Goal: Task Accomplishment & Management: Use online tool/utility

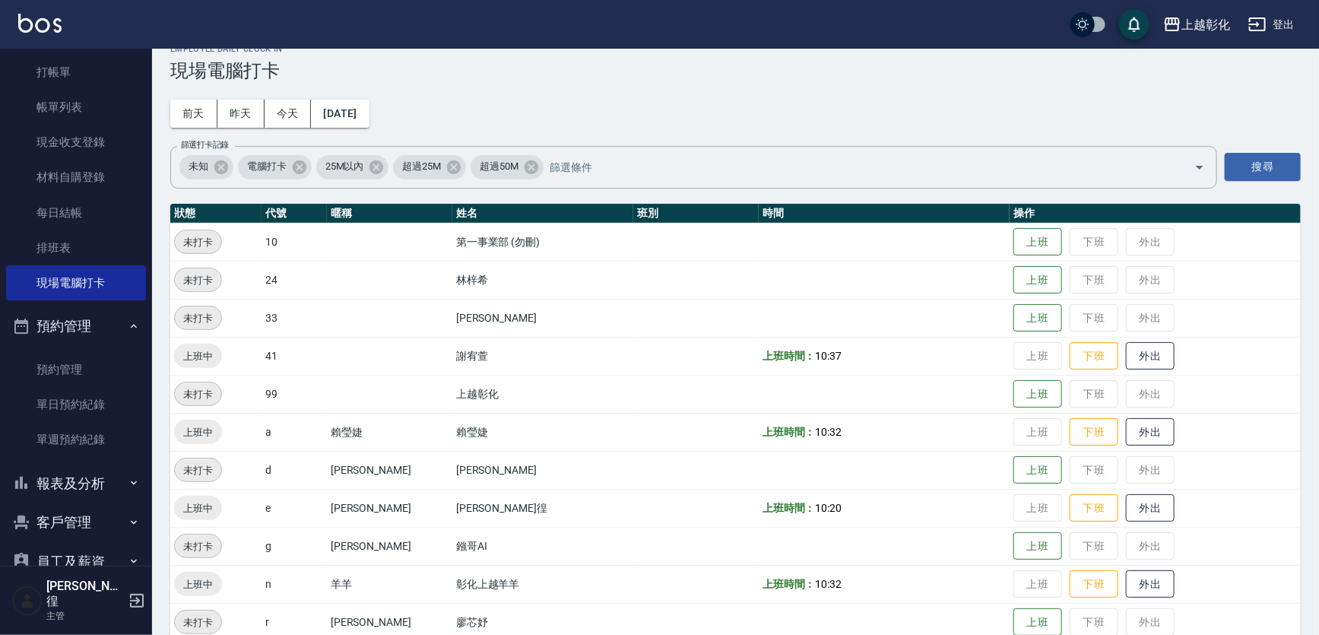
scroll to position [68, 0]
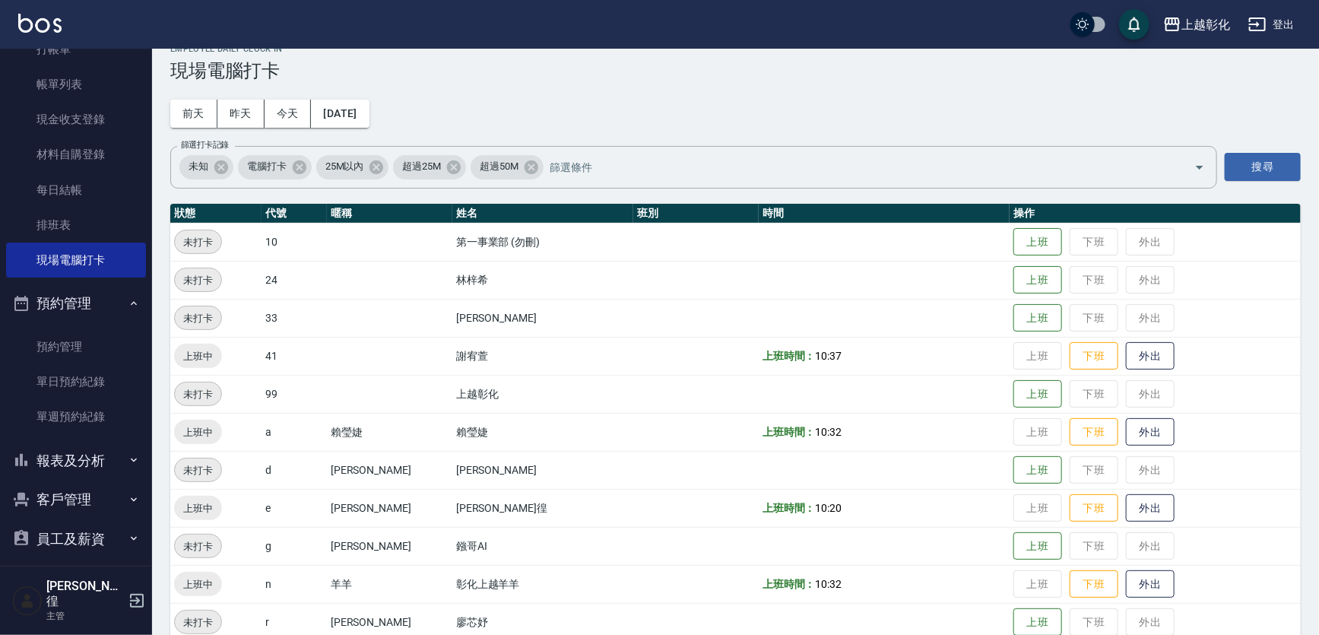
click at [24, 477] on button "報表及分析" at bounding box center [76, 461] width 140 height 40
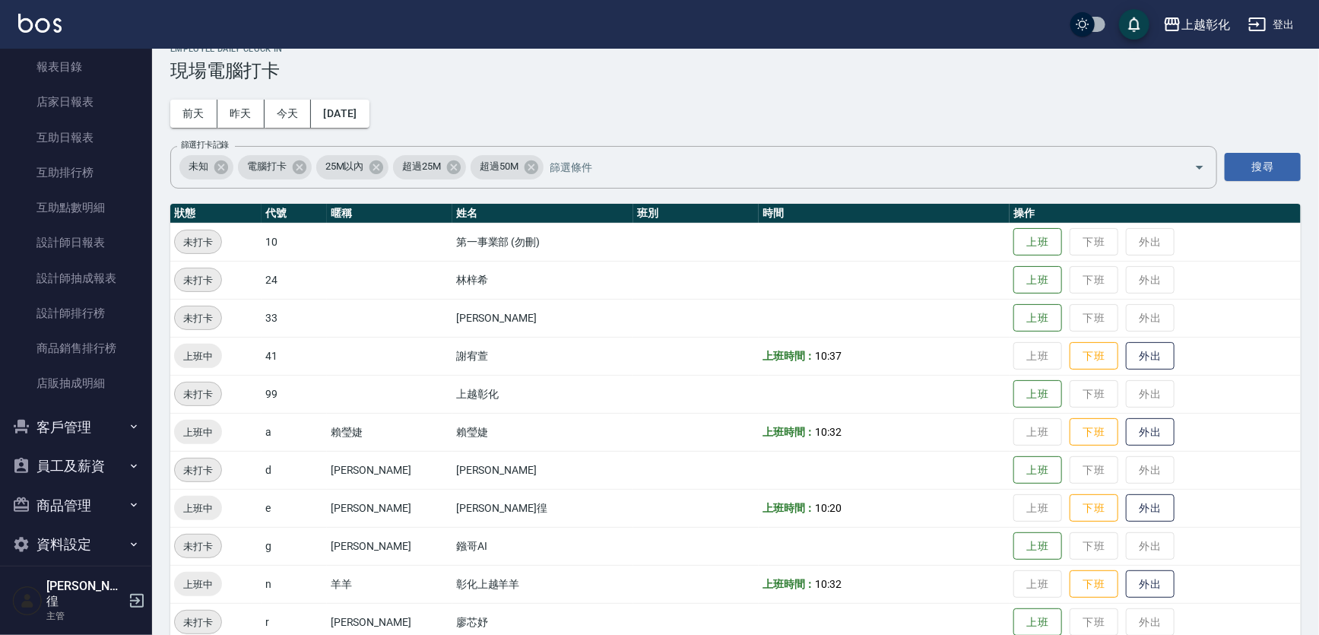
scroll to position [506, 0]
click at [98, 429] on button "客戶管理" at bounding box center [76, 426] width 140 height 40
click at [80, 469] on link "客戶列表" at bounding box center [76, 468] width 140 height 35
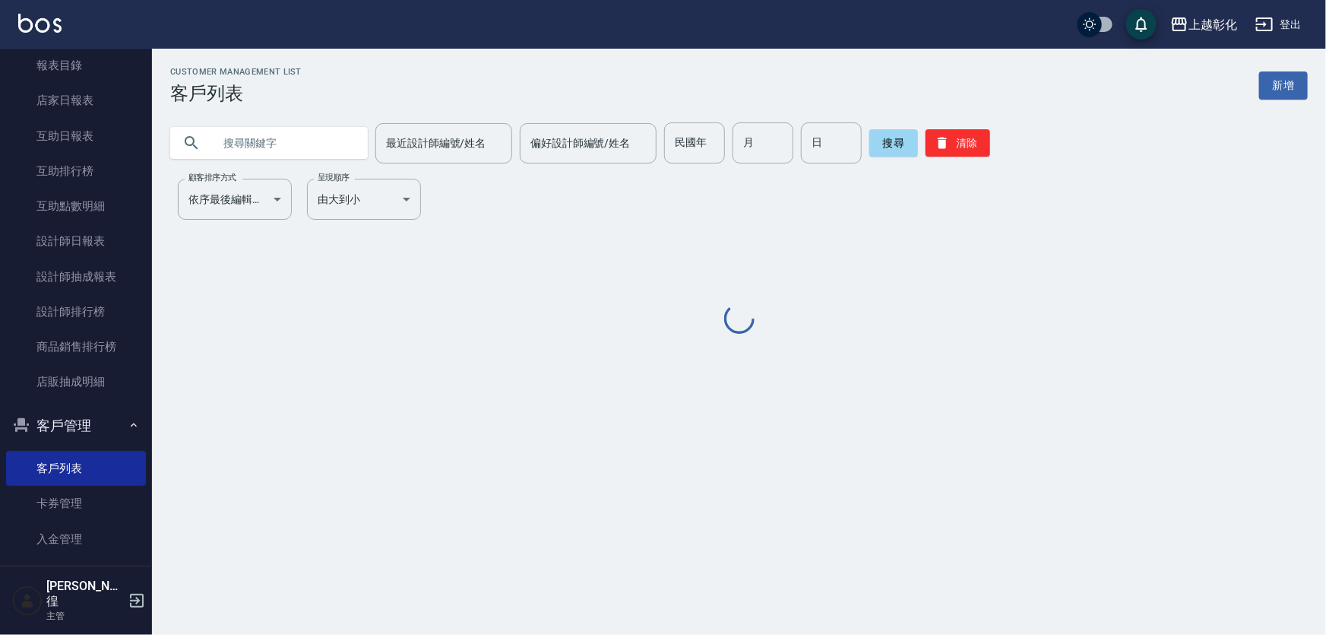
click at [318, 142] on input "text" at bounding box center [284, 142] width 143 height 41
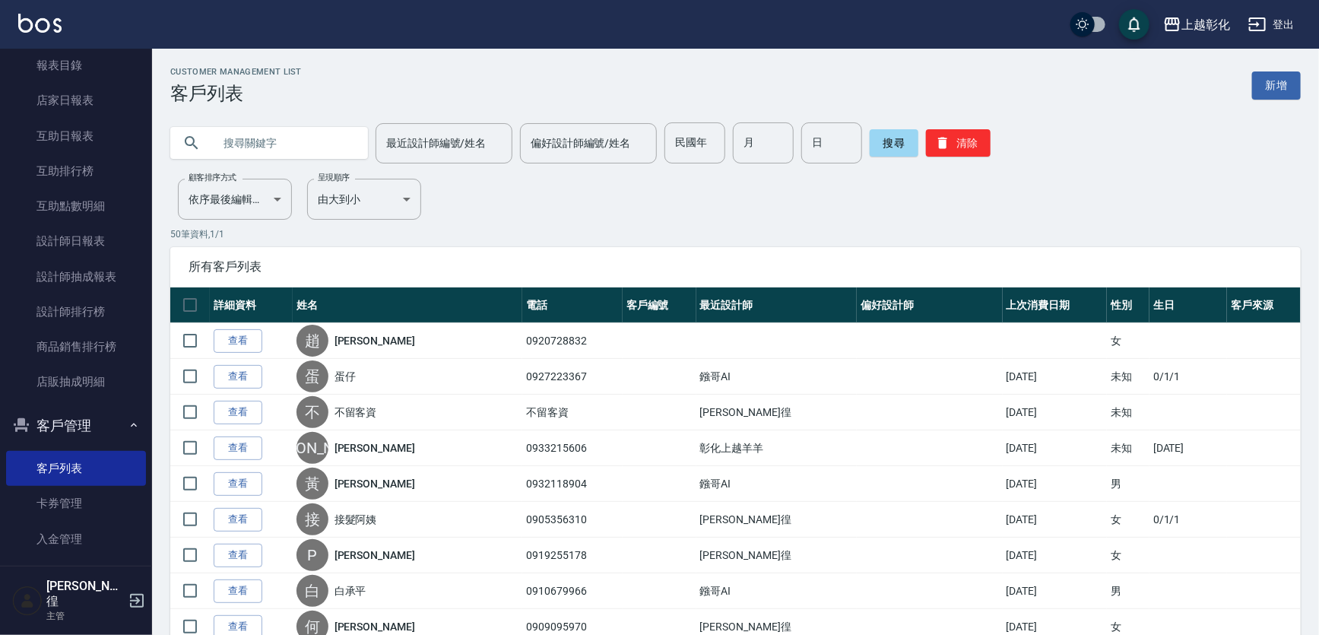
click at [296, 150] on input "text" at bounding box center [284, 142] width 143 height 41
click at [296, 149] on input "text" at bounding box center [284, 142] width 143 height 41
click at [296, 140] on input "text" at bounding box center [284, 142] width 143 height 41
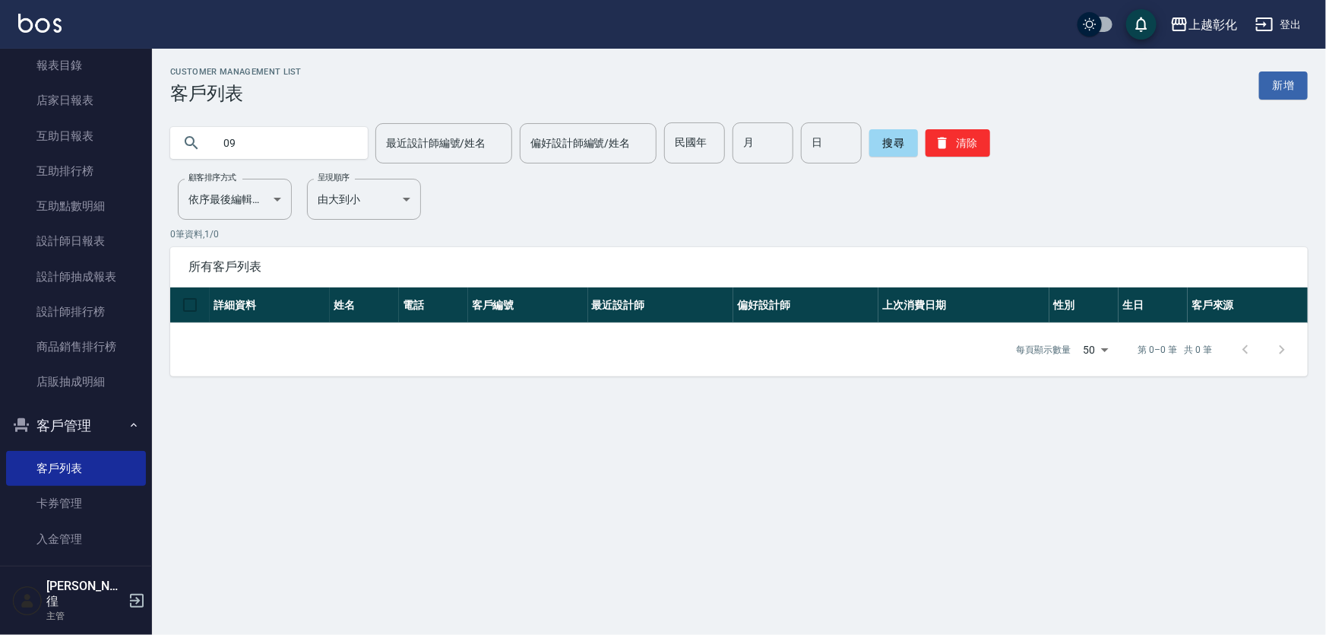
type input "0"
type input "0975210799"
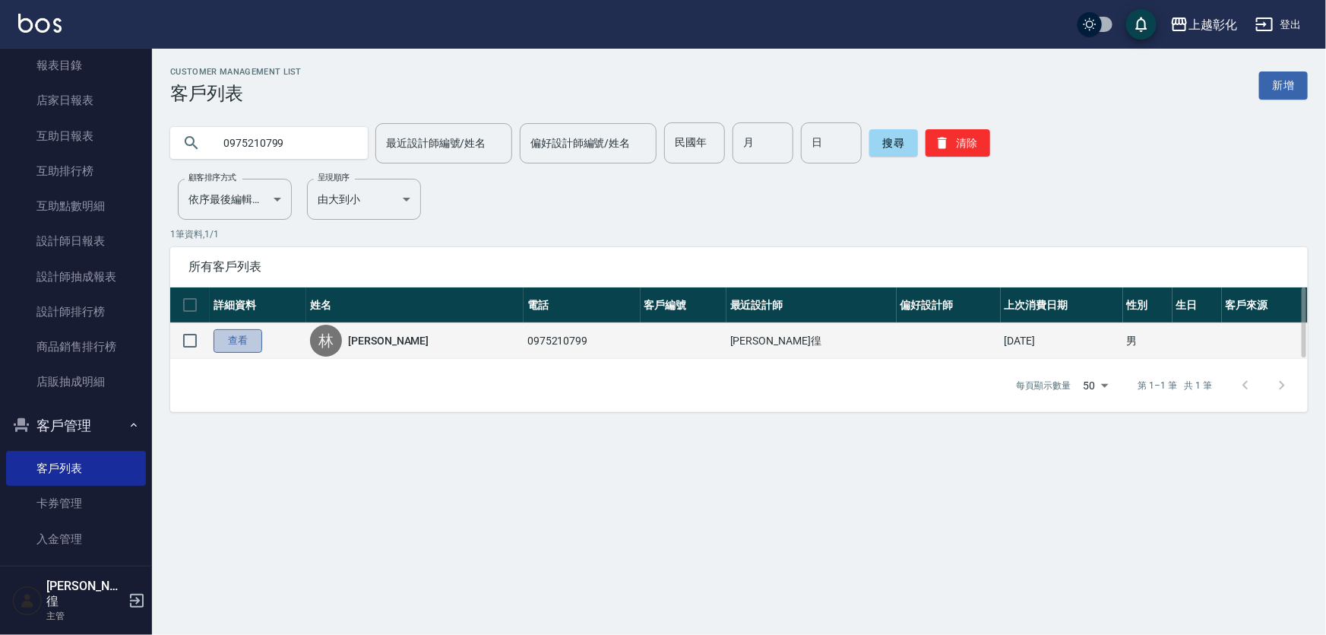
click at [227, 341] on link "查看" at bounding box center [238, 341] width 49 height 24
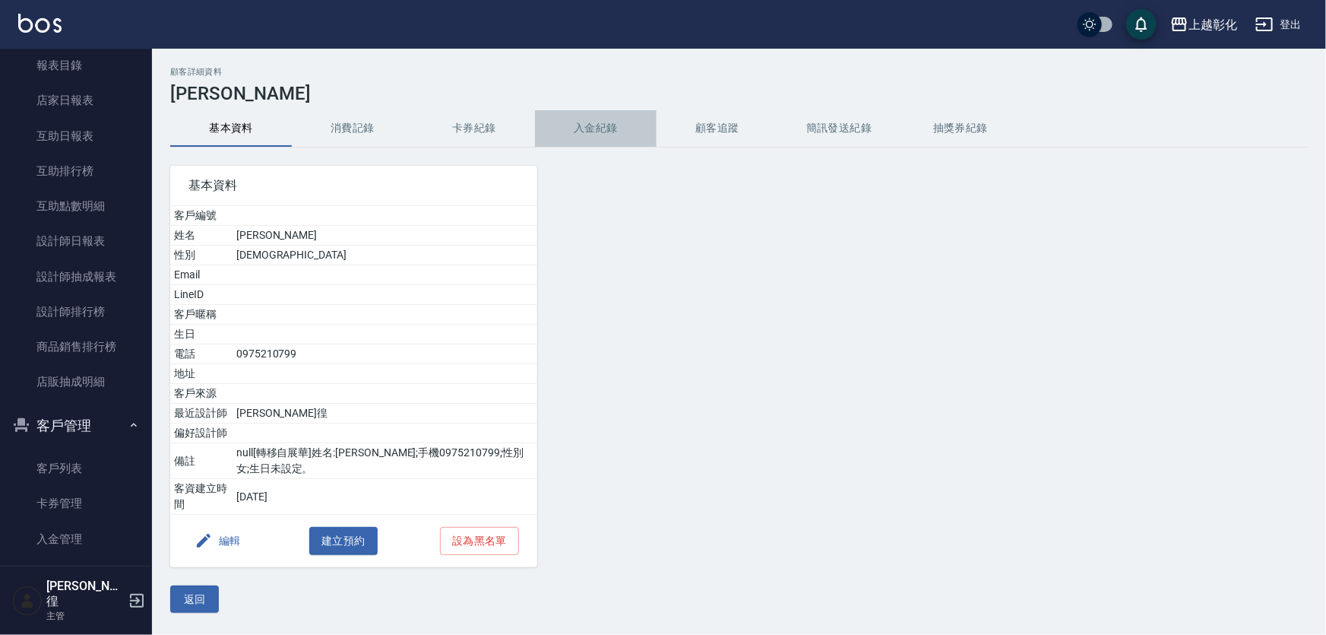
click at [565, 137] on button "入金紀錄" at bounding box center [596, 128] width 122 height 36
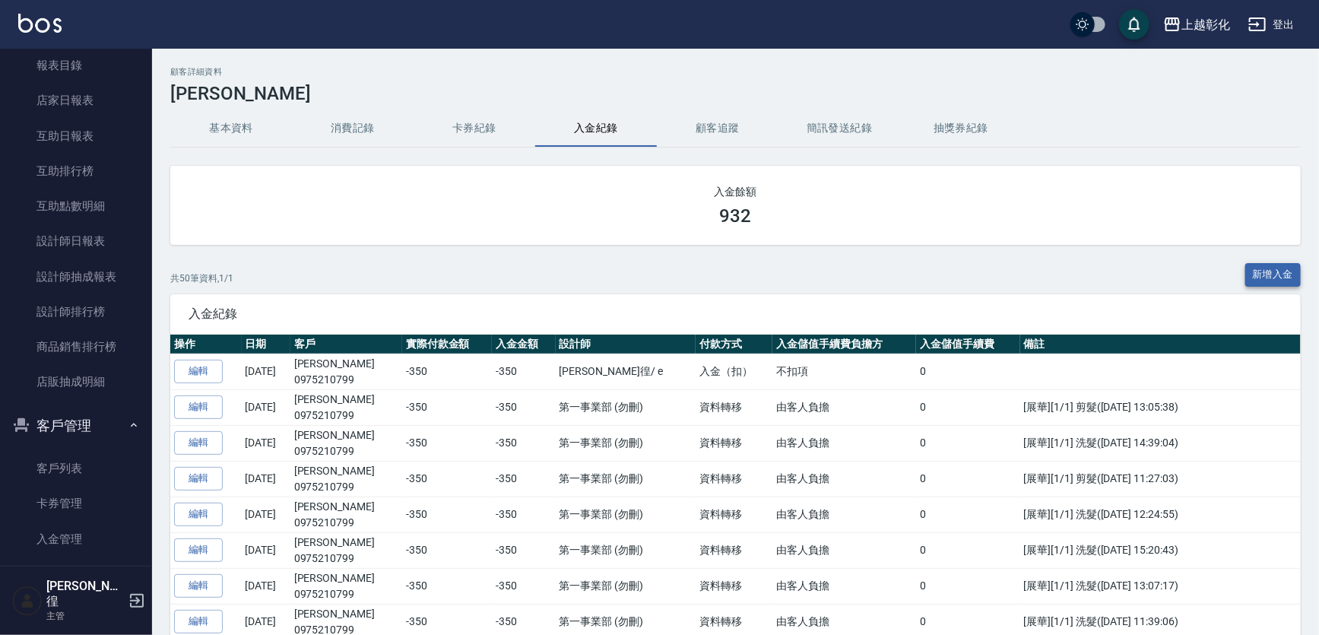
click at [1280, 272] on button "新增入金" at bounding box center [1273, 275] width 56 height 24
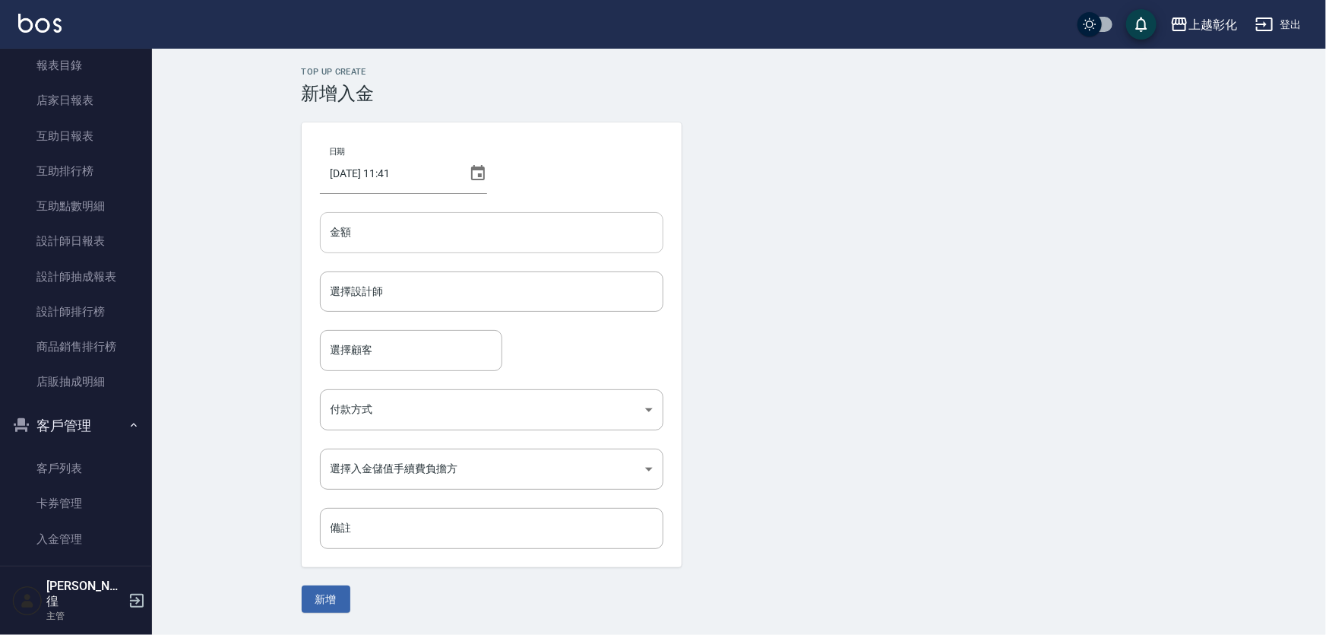
click at [537, 252] on input "金額" at bounding box center [492, 232] width 344 height 41
type input "-350"
click at [527, 321] on form "選擇設計師 選擇設計師" at bounding box center [492, 300] width 344 height 59
click at [528, 293] on input "選擇設計師" at bounding box center [492, 291] width 330 height 27
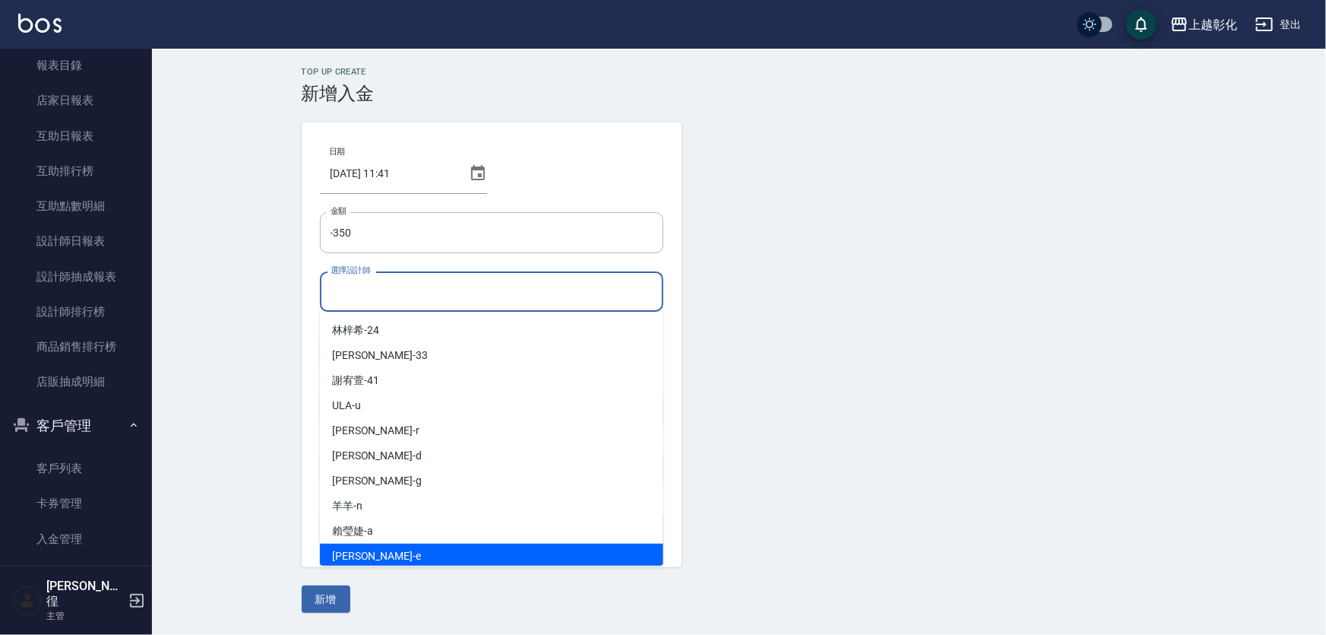
click at [428, 555] on div "[PERSON_NAME] -e" at bounding box center [492, 555] width 344 height 25
type input "[PERSON_NAME]"
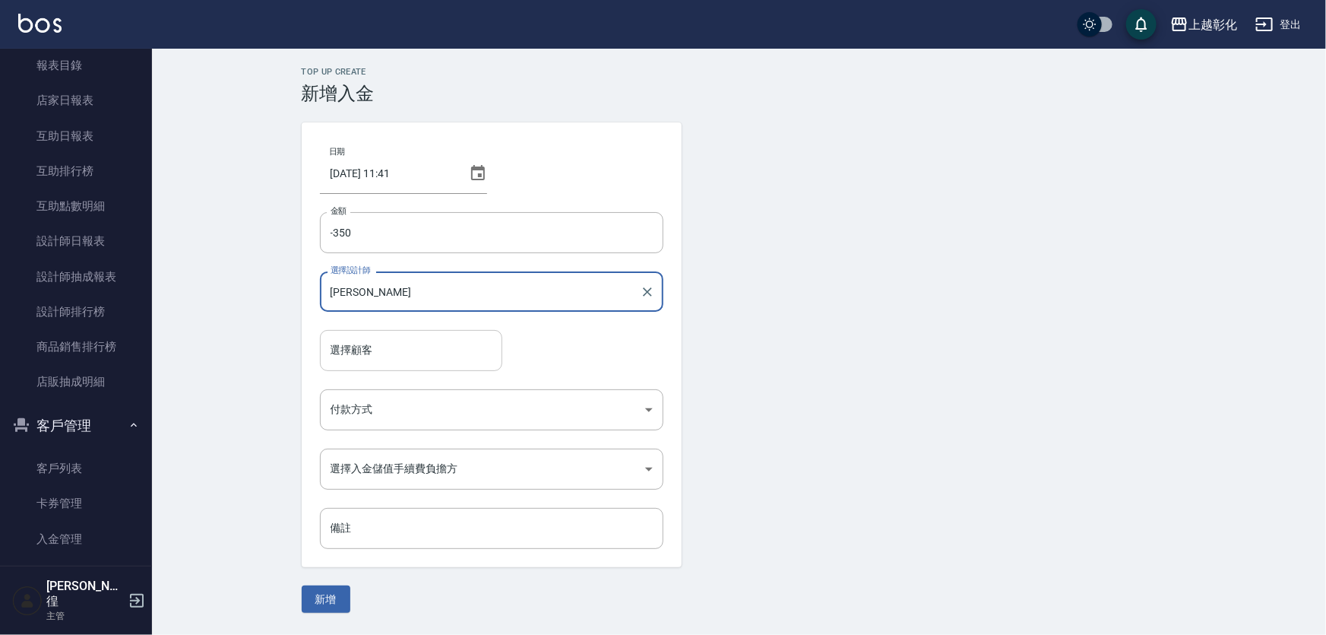
click at [376, 359] on input "選擇顧客" at bounding box center [411, 350] width 169 height 27
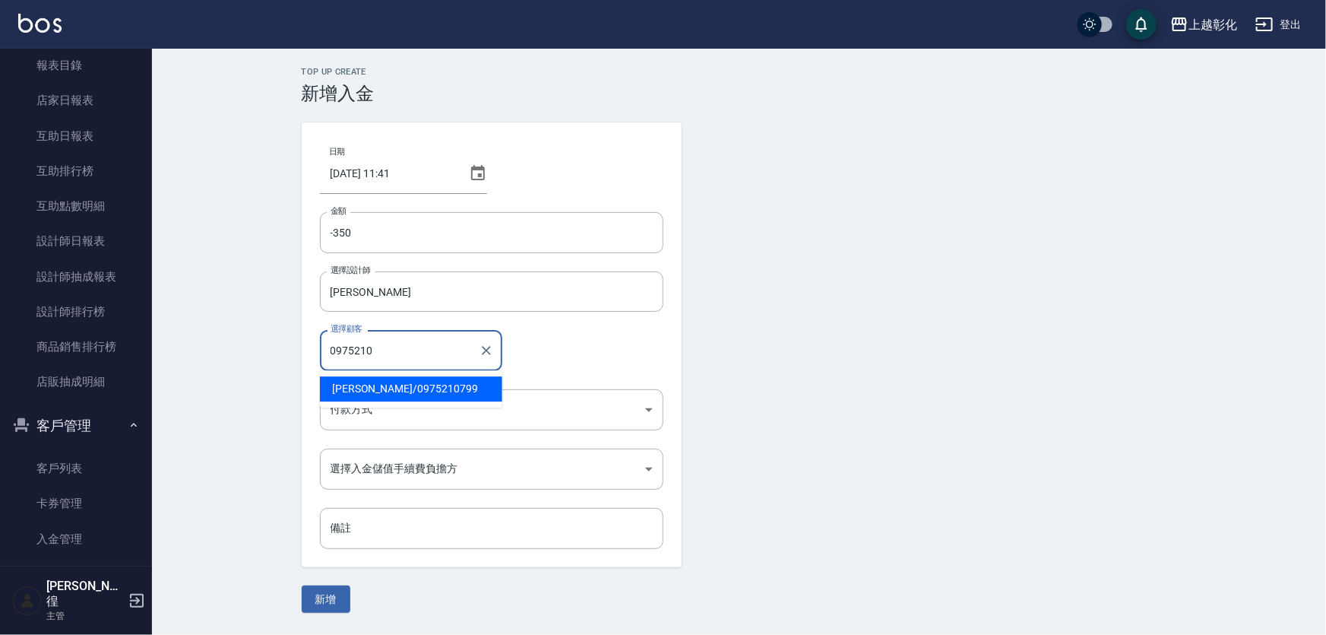
click at [368, 382] on span "[PERSON_NAME]/ 0975210799" at bounding box center [411, 388] width 182 height 25
type input "[PERSON_NAME]/0975210799"
click at [378, 413] on body "上越彰化 登出 櫃檯作業 打帳單 帳單列表 現金收支登錄 材料自購登錄 每日結帳 排班表 現場電腦打卡 預約管理 預約管理 單日預約紀錄 單週預約紀錄 報表及…" at bounding box center [663, 317] width 1326 height 635
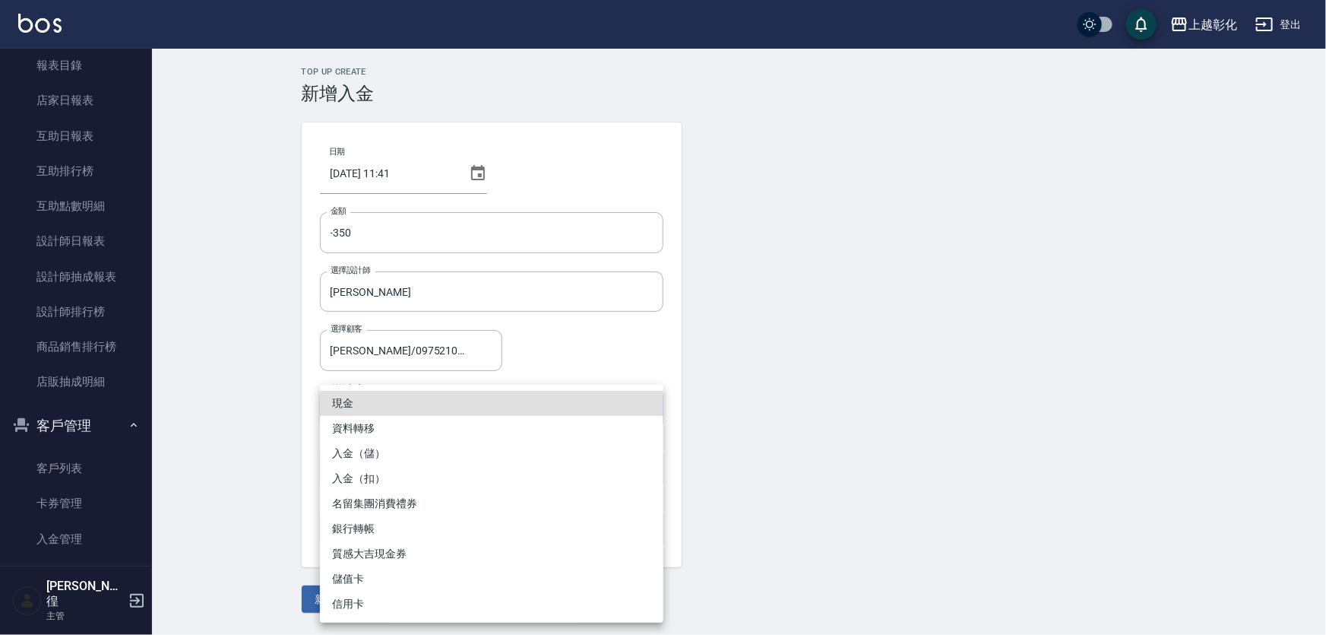
click at [393, 477] on li "入金（扣）" at bounding box center [492, 478] width 344 height 25
type input "入金（扣）"
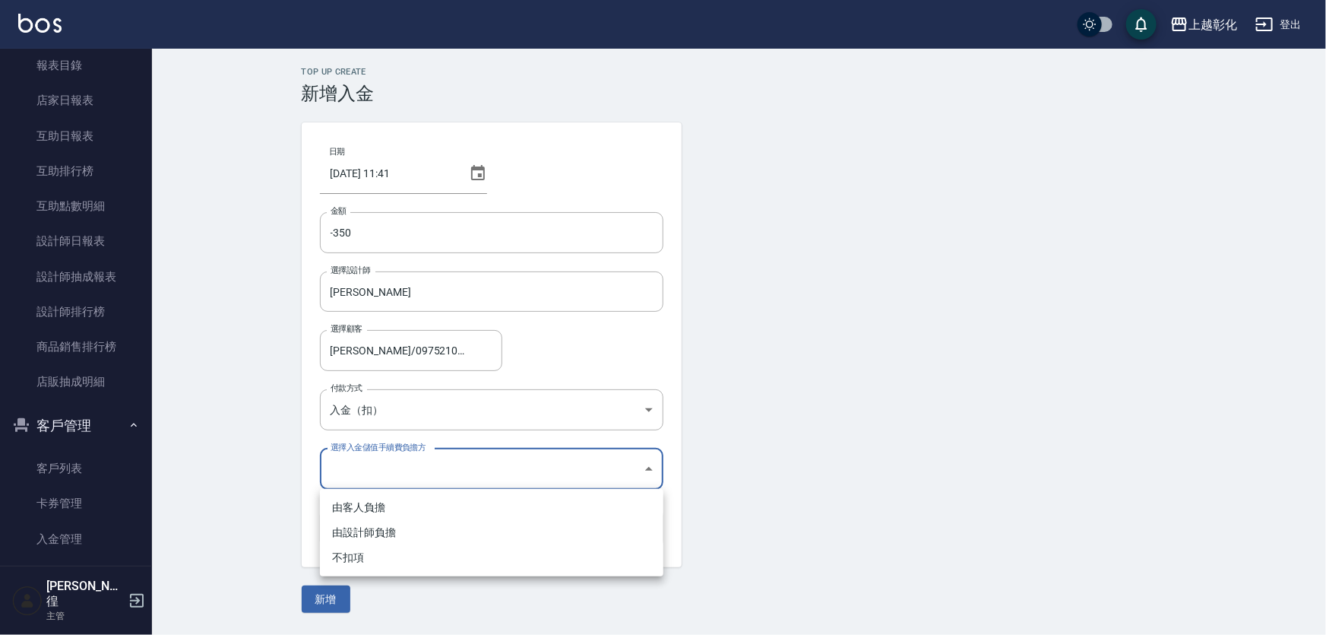
click at [395, 471] on body "上越彰化 登出 櫃檯作業 打帳單 帳單列表 現金收支登錄 材料自購登錄 每日結帳 排班表 現場電腦打卡 預約管理 預約管理 單日預約紀錄 單週預約紀錄 報表及…" at bounding box center [663, 317] width 1326 height 635
click at [415, 562] on li "不扣項" at bounding box center [492, 557] width 344 height 25
type input "WITHOUTHANDLINGFEE"
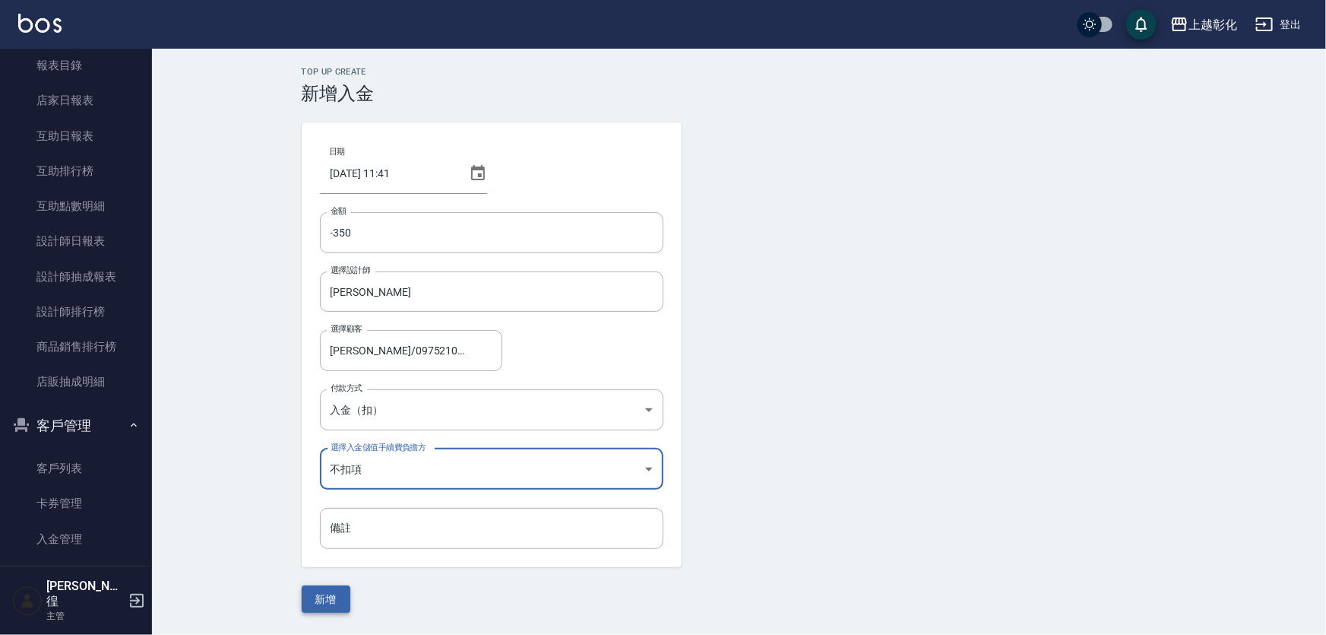
click at [312, 606] on button "新增" at bounding box center [326, 599] width 49 height 28
